Goal: Answer question/provide support

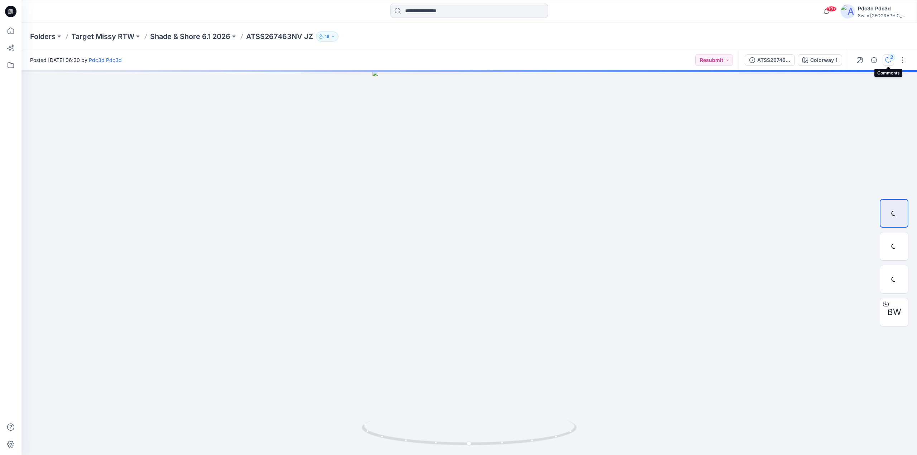
click at [889, 58] on div "2" at bounding box center [891, 57] width 7 height 7
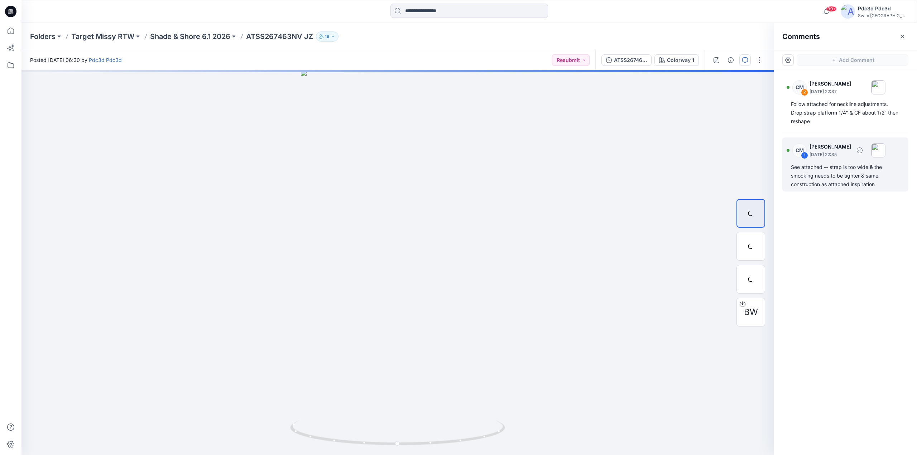
click at [814, 183] on div "See attached -- strap is too wide & the smocking needs to be tighter & same con…" at bounding box center [845, 176] width 109 height 26
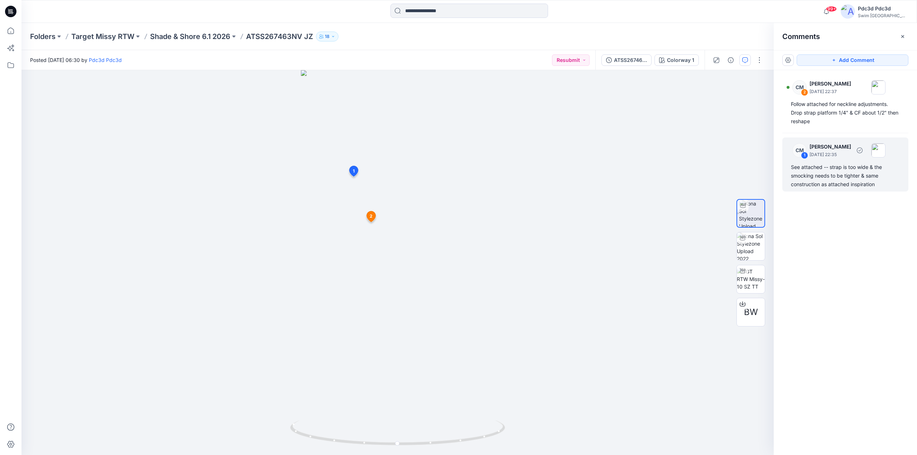
click at [833, 177] on div "See attached -- strap is too wide & the smocking needs to be tighter & same con…" at bounding box center [845, 176] width 109 height 26
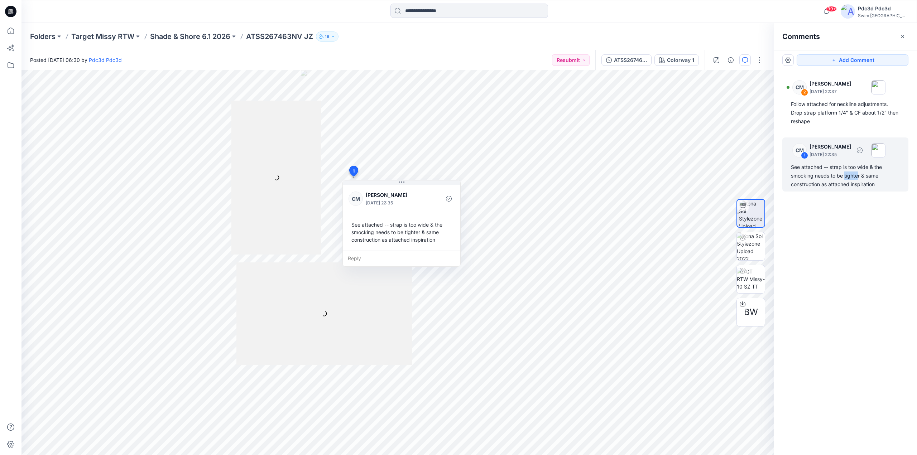
drag, startPoint x: 859, startPoint y: 177, endPoint x: 845, endPoint y: 177, distance: 14.3
click at [845, 177] on div "See attached -- strap is too wide & the smocking needs to be tighter & same con…" at bounding box center [845, 176] width 109 height 26
click at [859, 178] on div "See attached -- strap is too wide & the smocking needs to be tighter & same con…" at bounding box center [845, 176] width 109 height 26
drag, startPoint x: 859, startPoint y: 178, endPoint x: 844, endPoint y: 178, distance: 15.0
click at [844, 178] on div "See attached -- strap is too wide & the smocking needs to be tighter & same con…" at bounding box center [845, 176] width 109 height 26
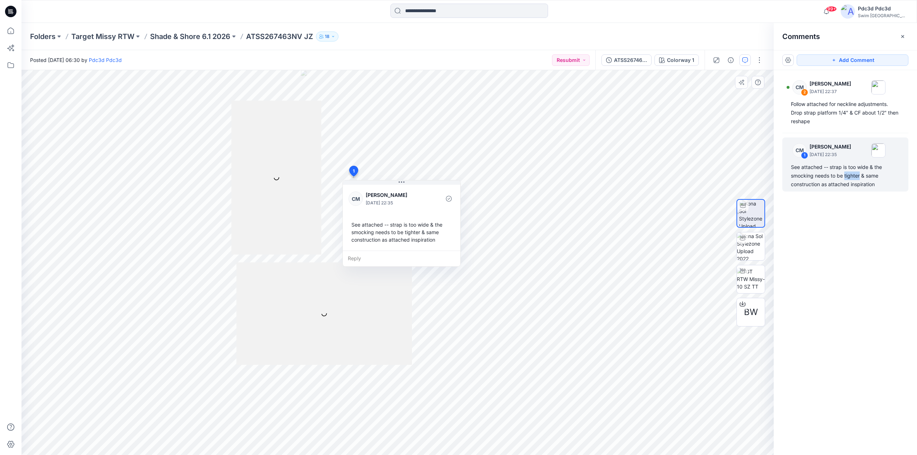
copy div "tighter"
click at [832, 118] on div "Follow attached for neckline adjustments. Drop strap platform 1/4" & CF about 1…" at bounding box center [845, 113] width 109 height 26
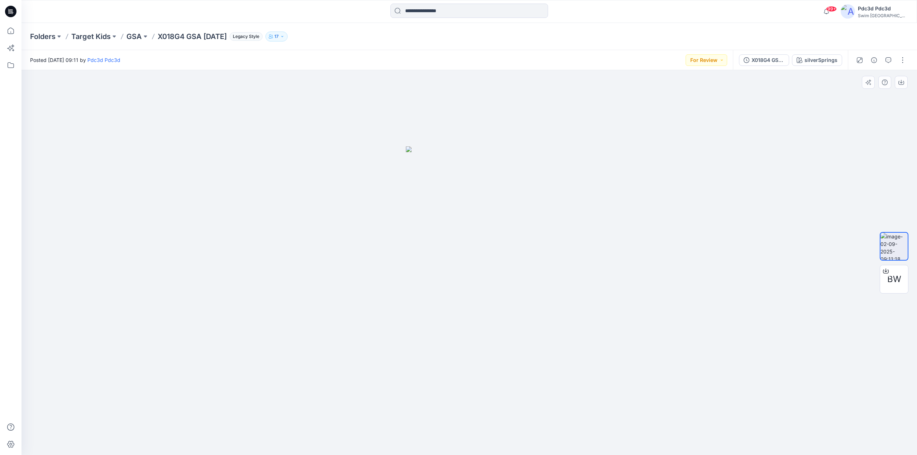
click at [284, 278] on div at bounding box center [468, 262] width 895 height 385
